Goal: Information Seeking & Learning: Learn about a topic

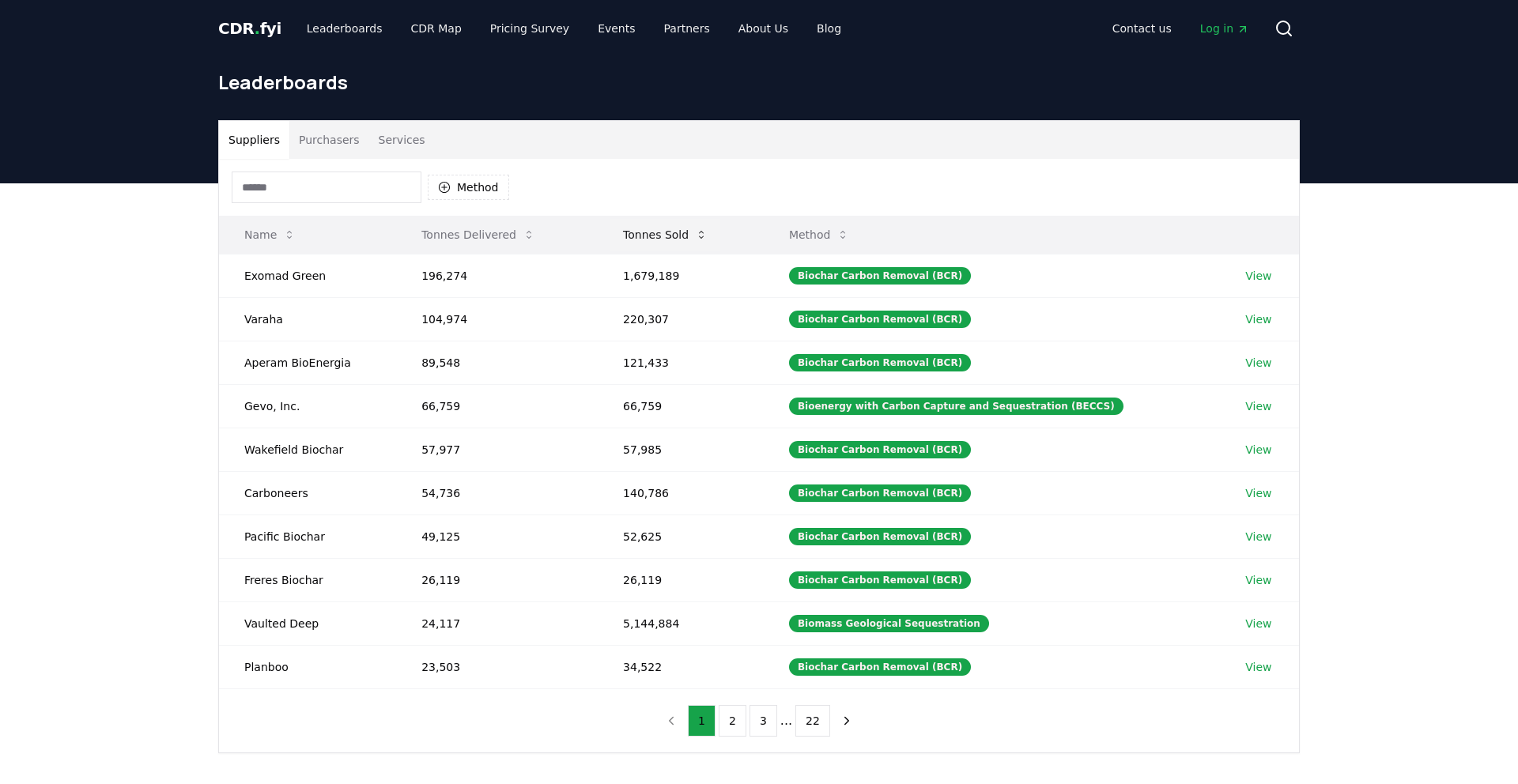
click at [683, 231] on button "Tonnes Sold" at bounding box center [664, 235] width 110 height 32
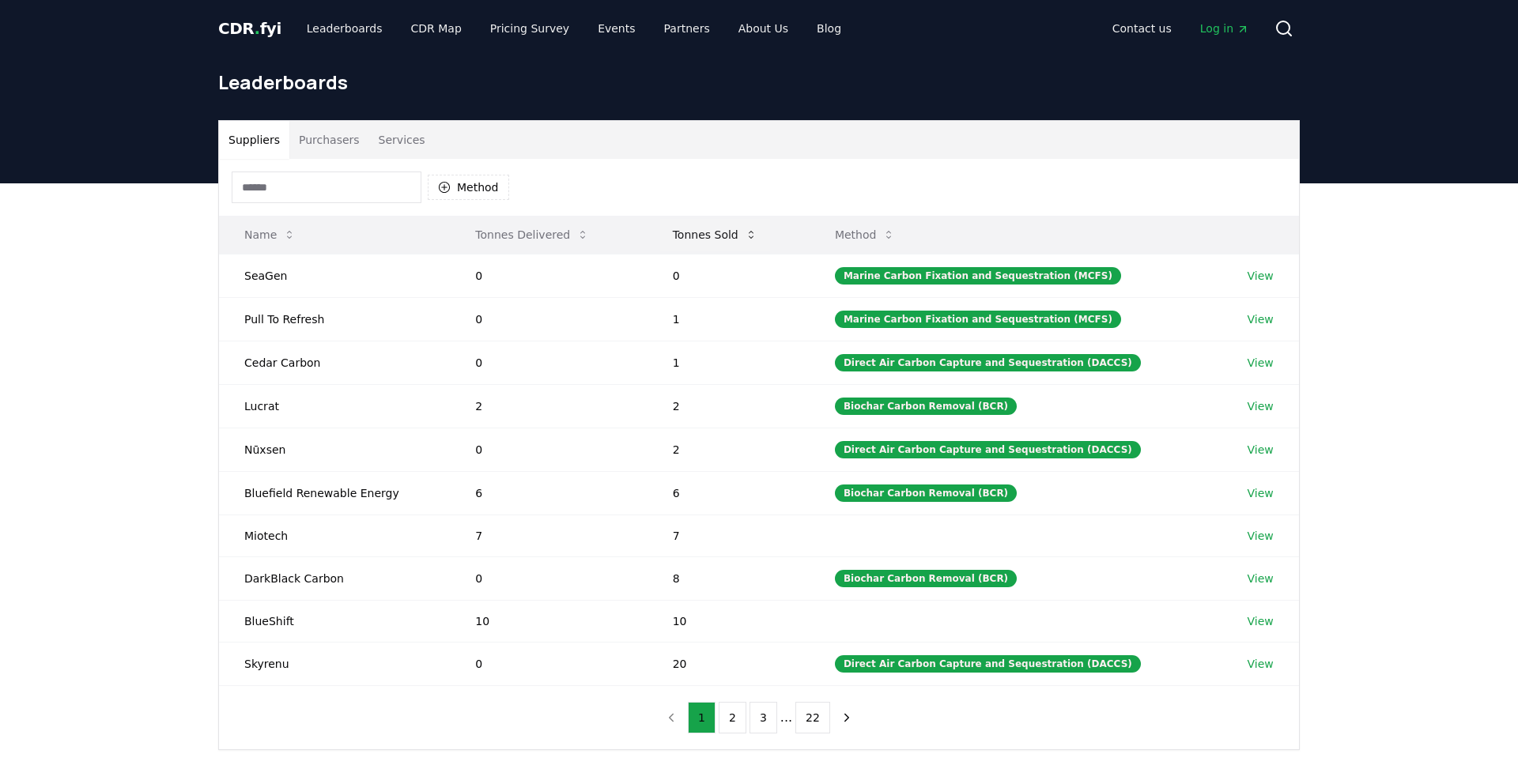
click at [693, 237] on button "Tonnes Sold" at bounding box center [714, 235] width 110 height 32
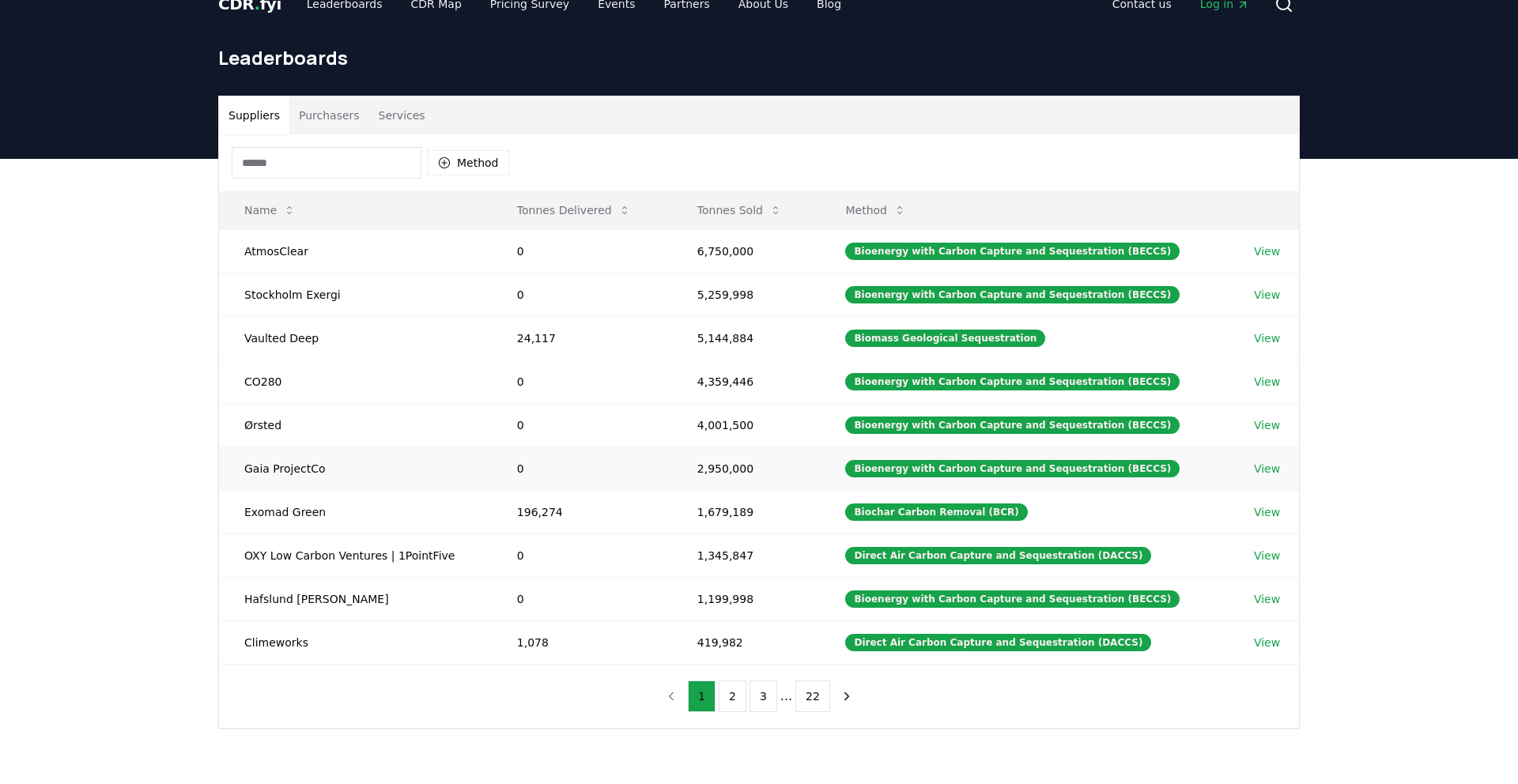
scroll to position [25, 0]
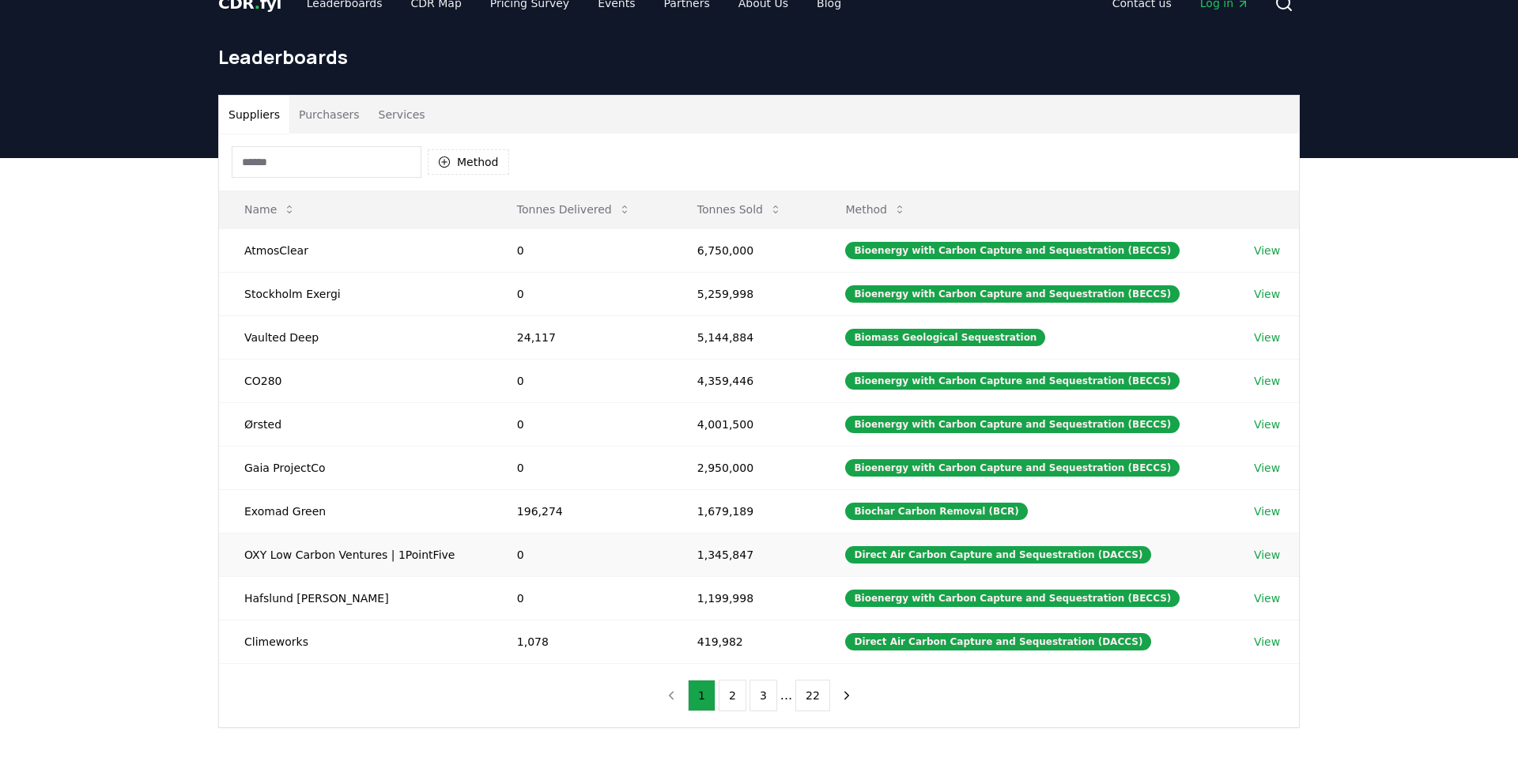
click at [386, 553] on td "OXY Low Carbon Ventures | 1PointFive" at bounding box center [355, 555] width 273 height 43
click at [1263, 549] on link "View" at bounding box center [1267, 555] width 26 height 16
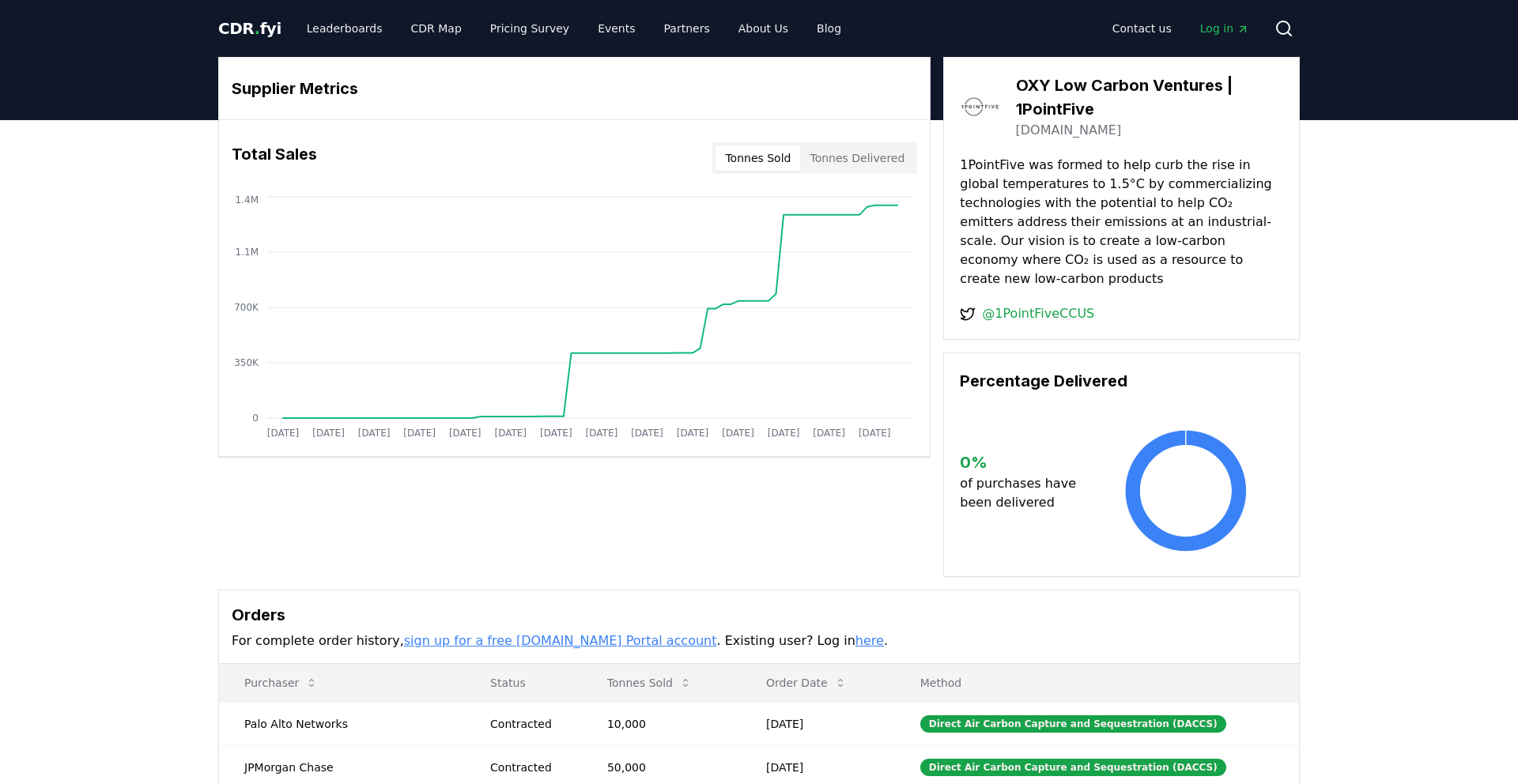
click at [844, 158] on button "Tonnes Delivered" at bounding box center [856, 157] width 113 height 25
click at [782, 164] on button "Tonnes Sold" at bounding box center [757, 157] width 84 height 25
